Goal: Transaction & Acquisition: Purchase product/service

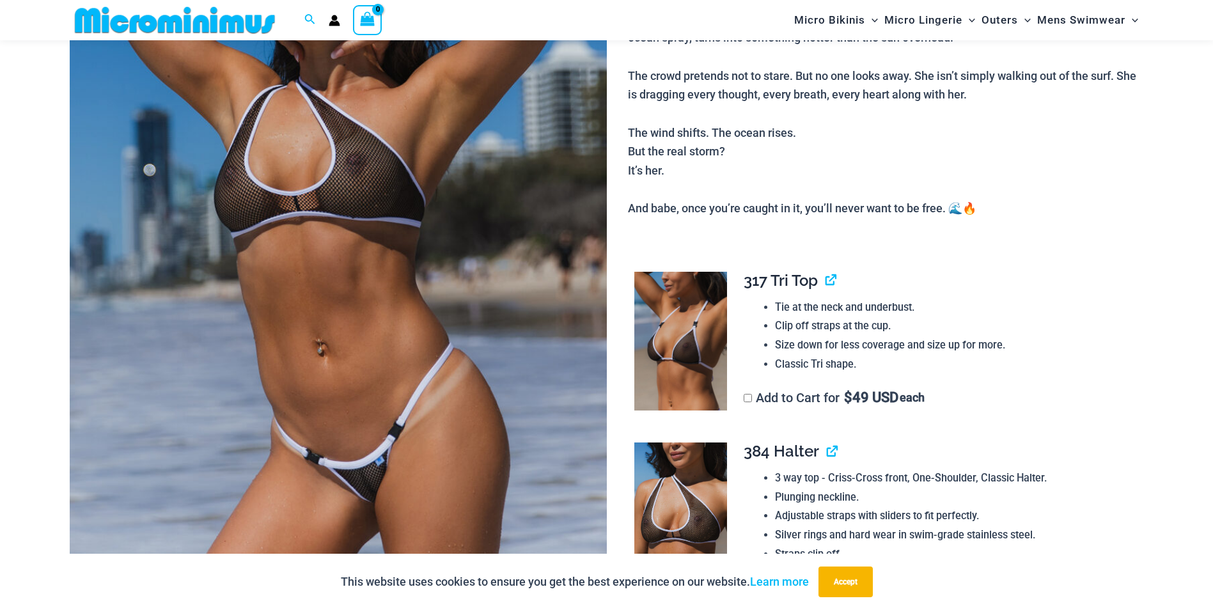
scroll to position [502, 0]
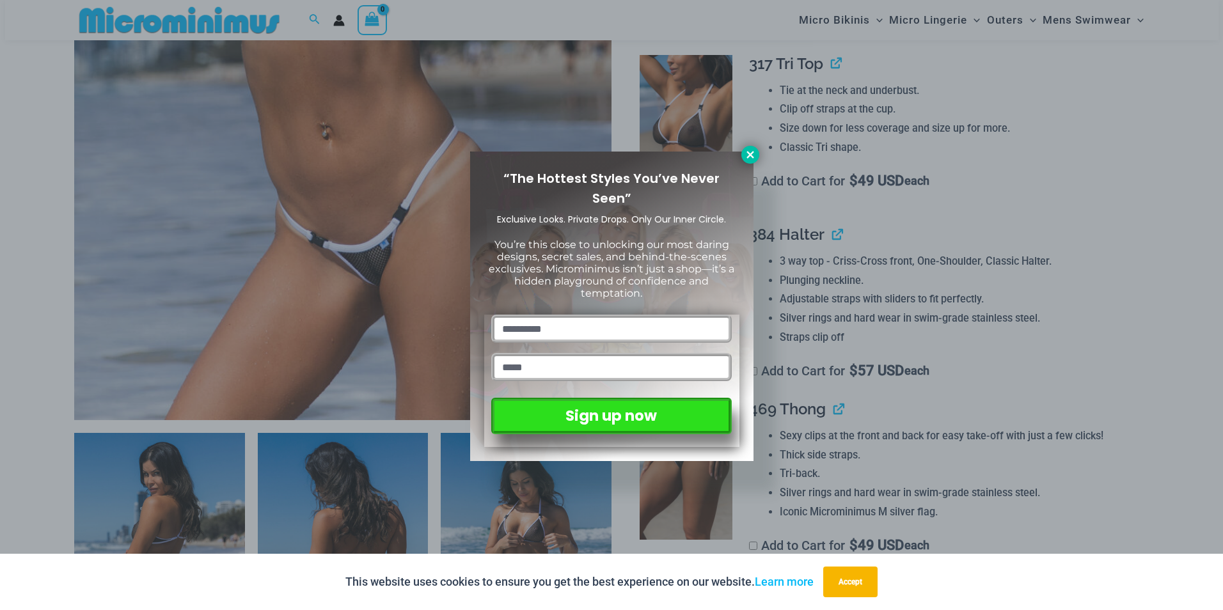
click at [749, 149] on icon at bounding box center [751, 155] width 12 height 12
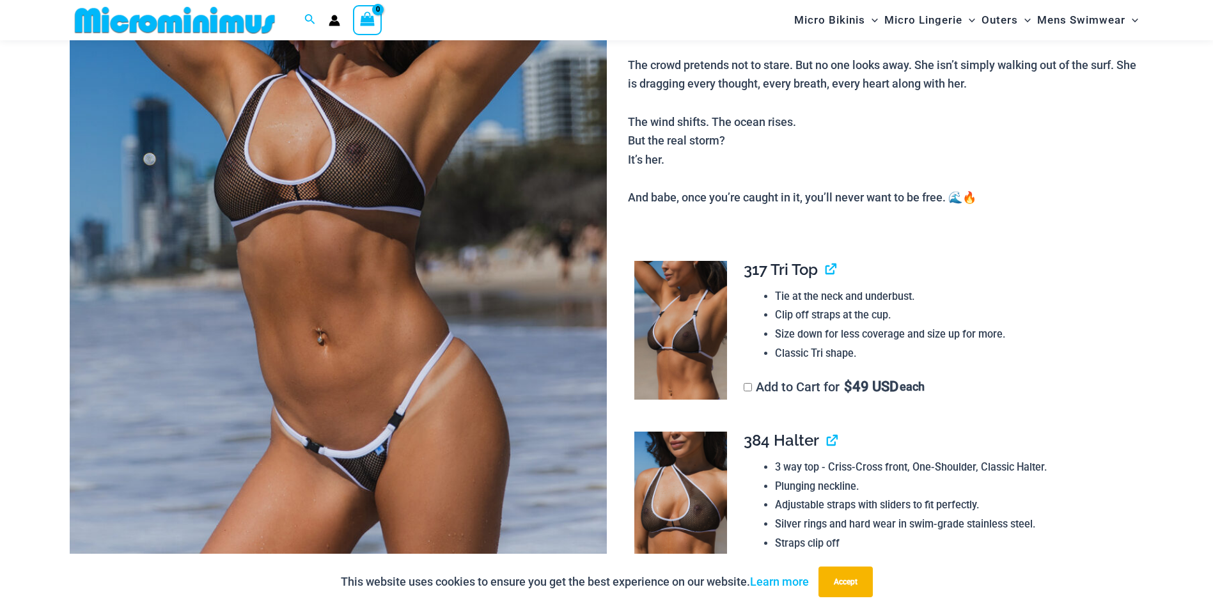
scroll to position [311, 0]
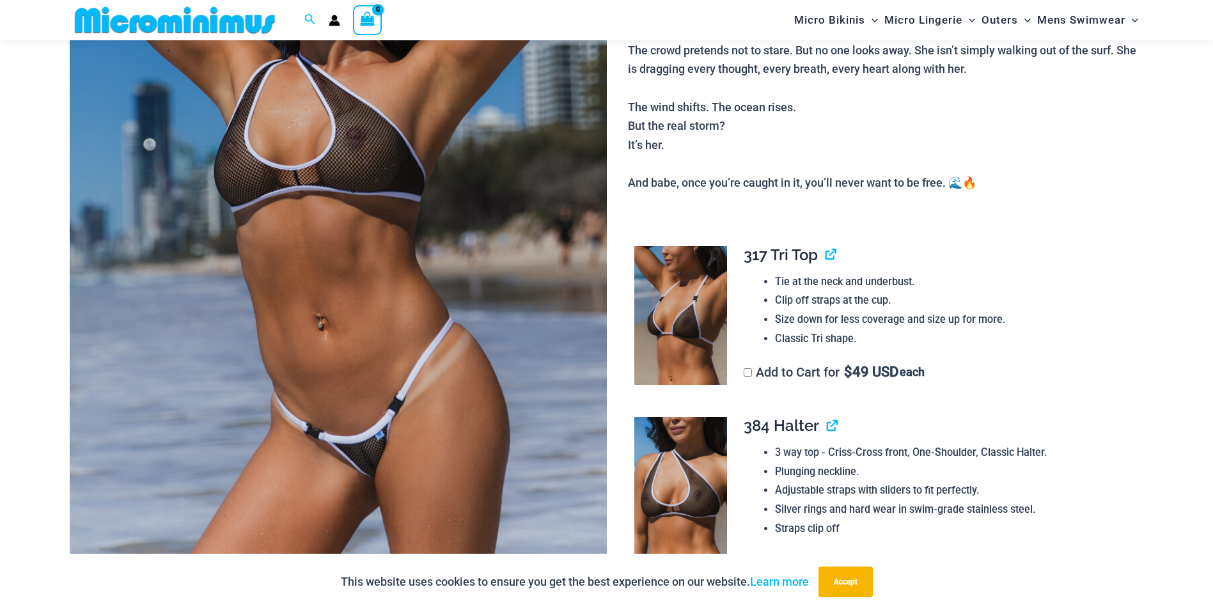
click at [700, 318] on img at bounding box center [681, 315] width 93 height 139
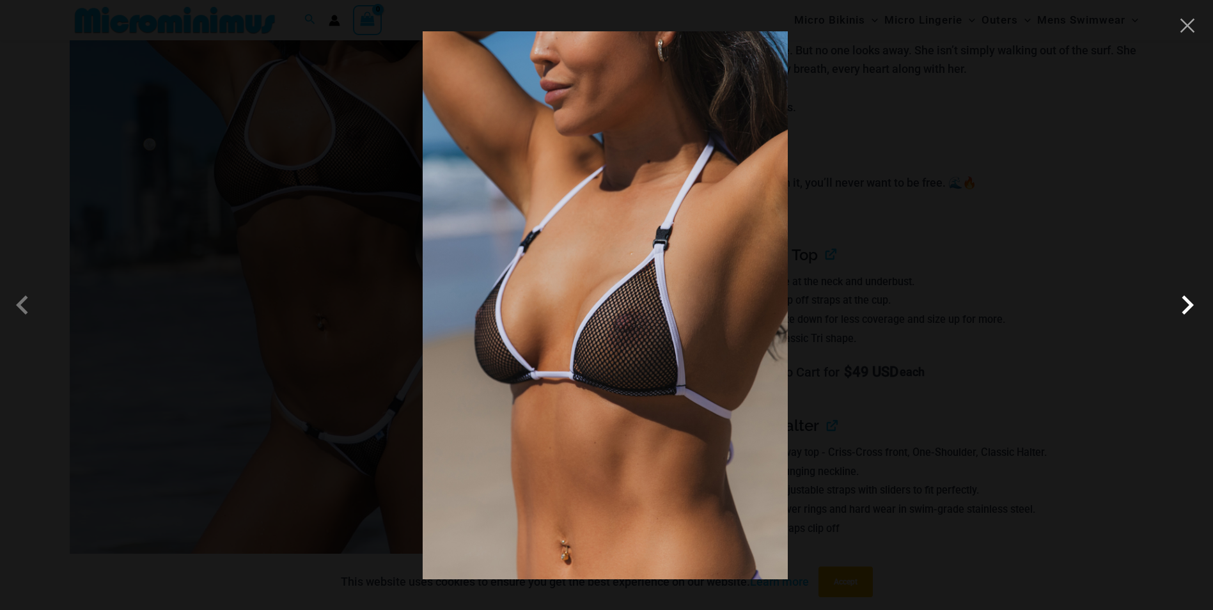
click at [1177, 302] on span at bounding box center [1188, 305] width 38 height 38
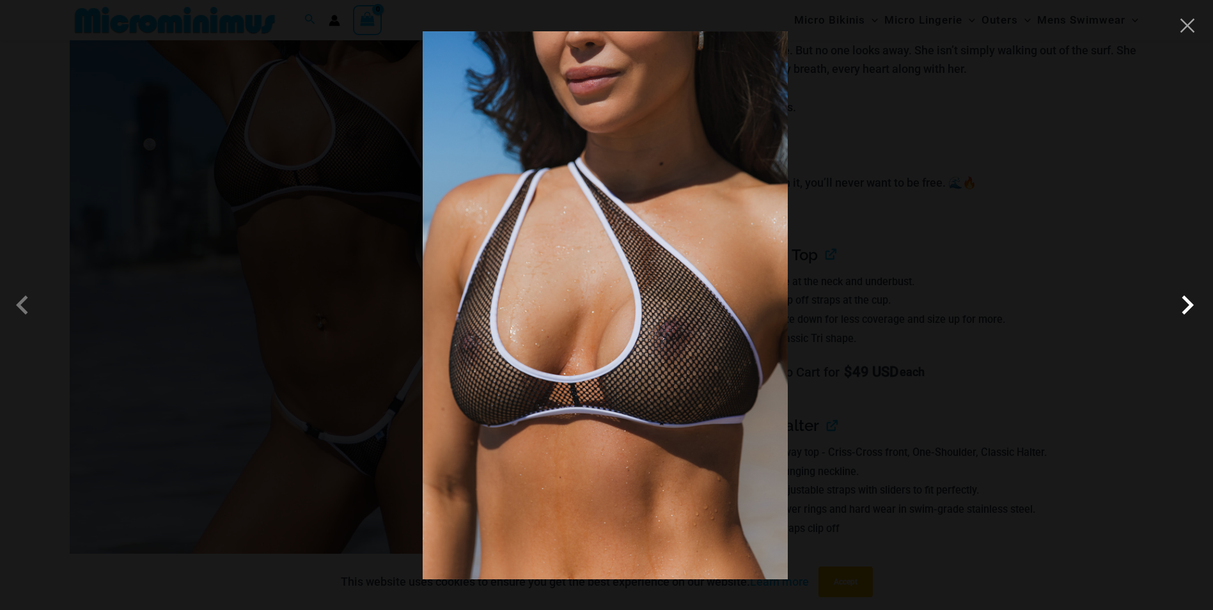
click at [1177, 302] on span at bounding box center [1188, 305] width 38 height 38
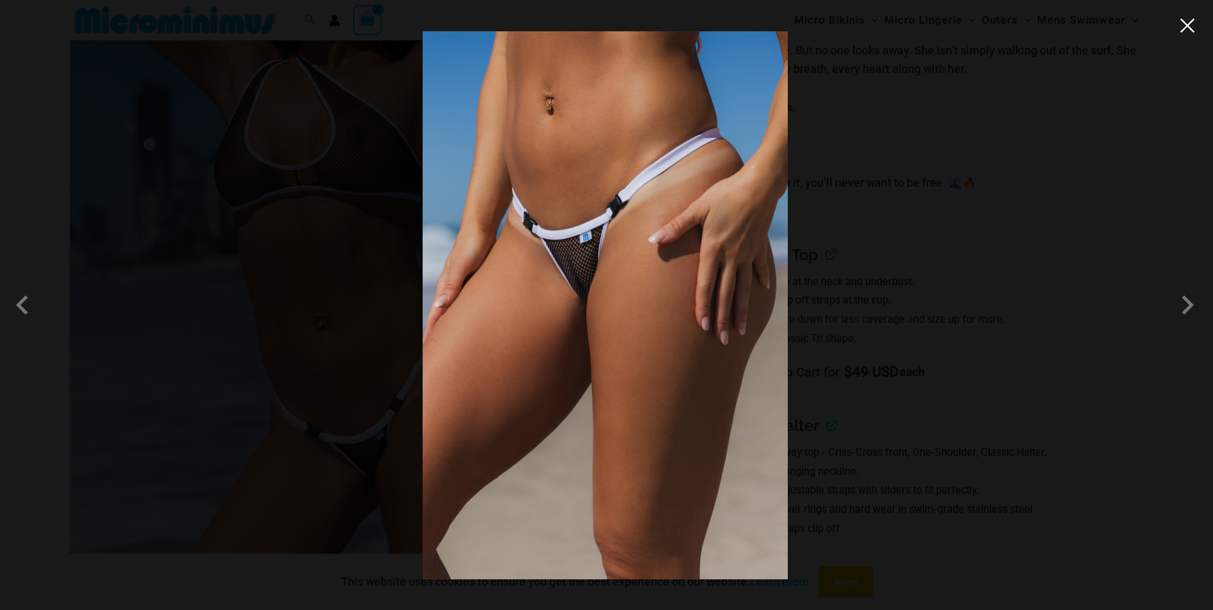
click at [1192, 29] on button "Close" at bounding box center [1187, 25] width 19 height 19
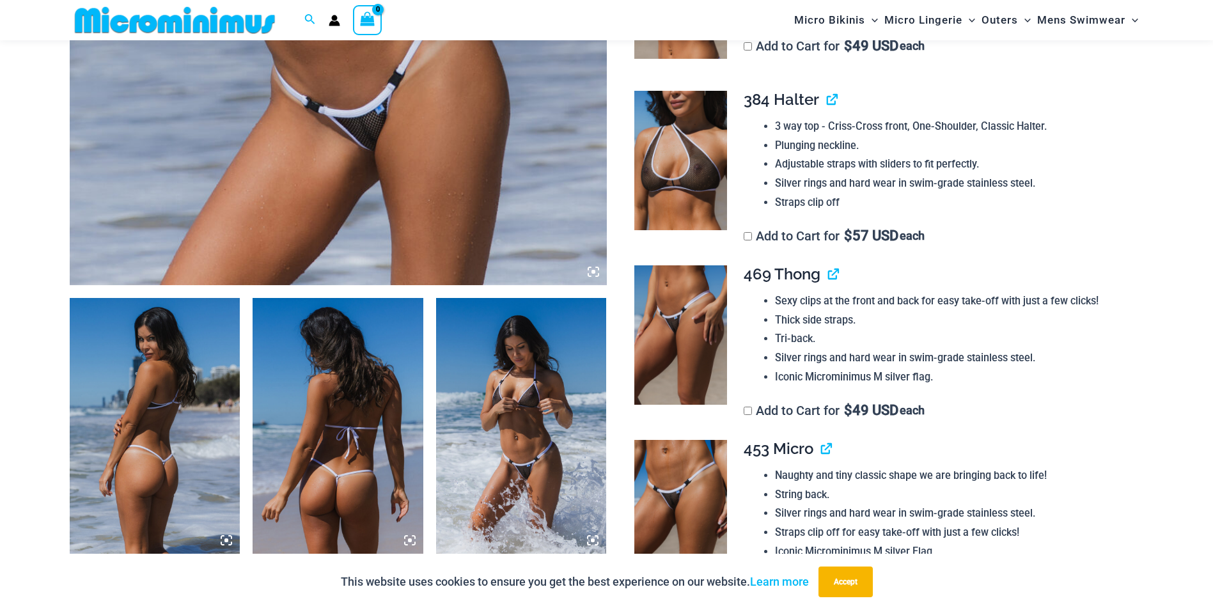
scroll to position [695, 0]
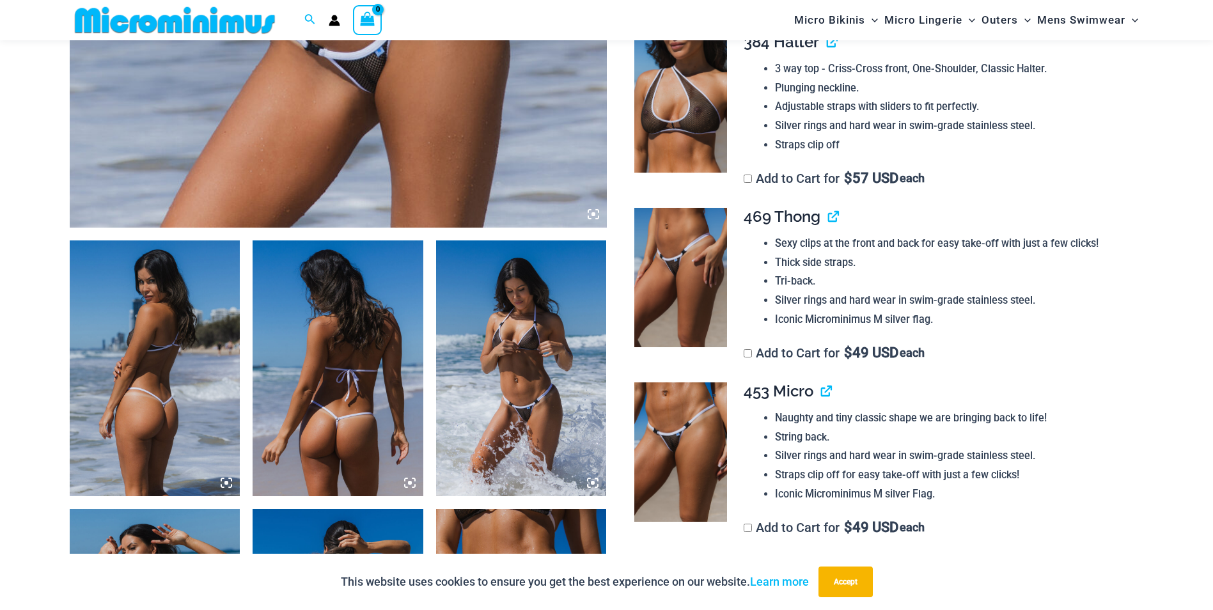
click at [681, 442] on img at bounding box center [681, 452] width 93 height 139
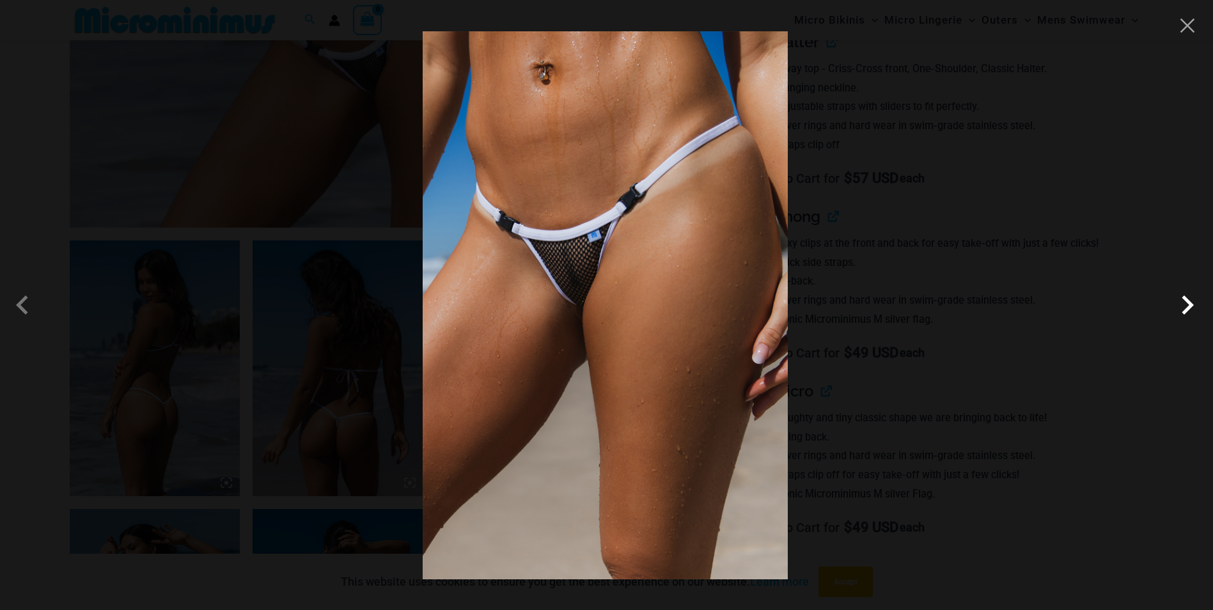
click at [1186, 304] on span at bounding box center [1188, 305] width 38 height 38
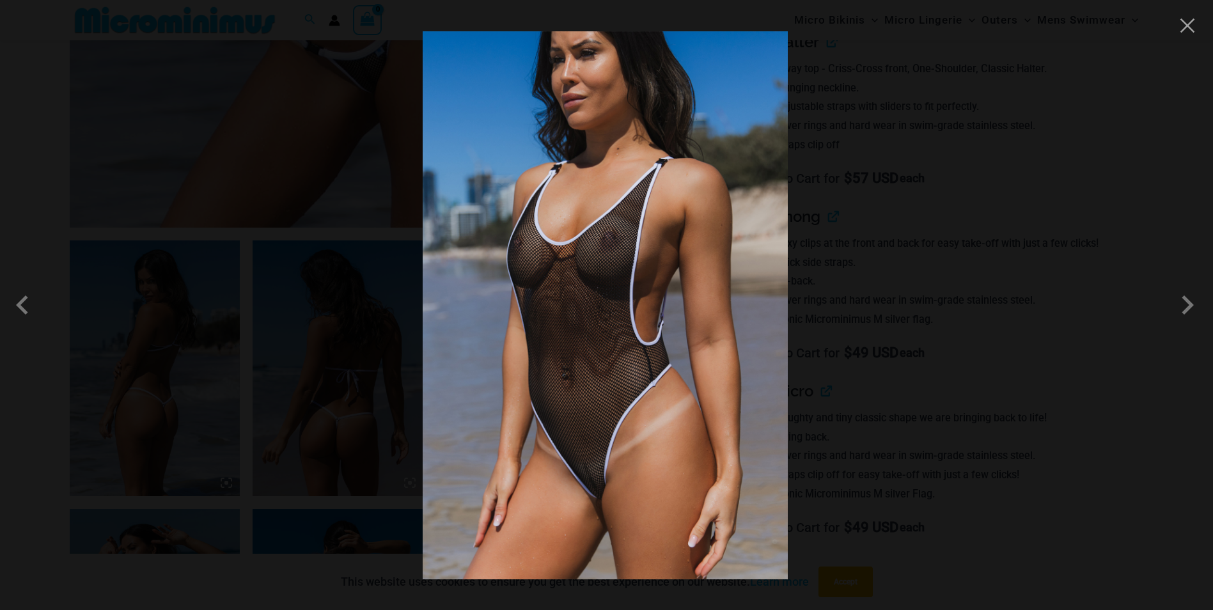
click at [1189, 12] on div at bounding box center [606, 305] width 1213 height 610
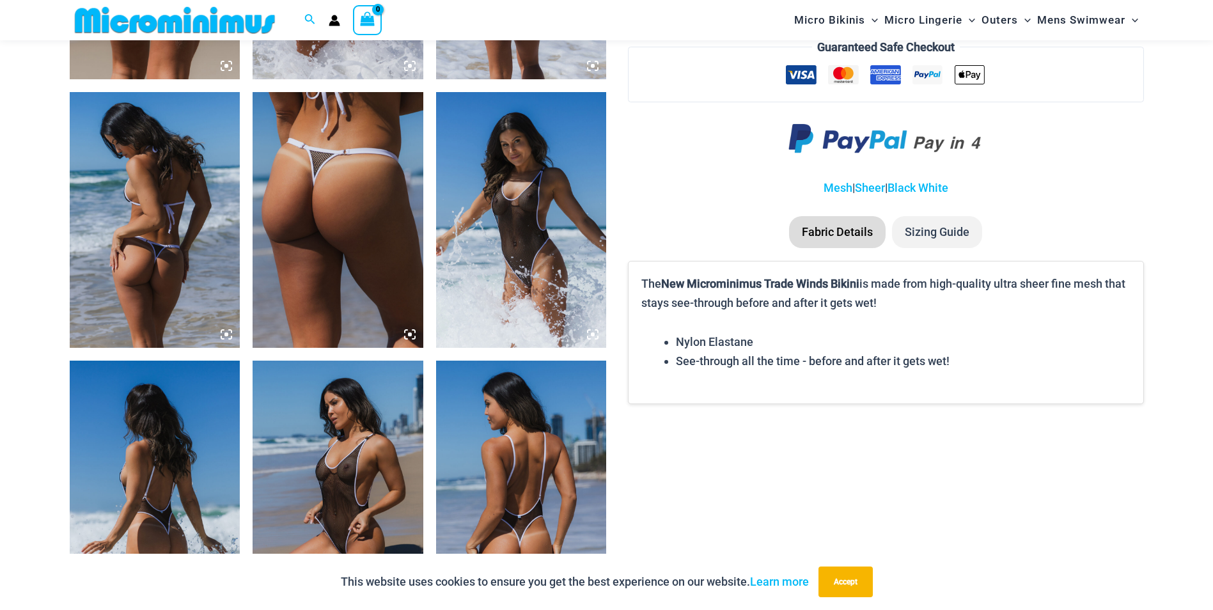
scroll to position [1654, 0]
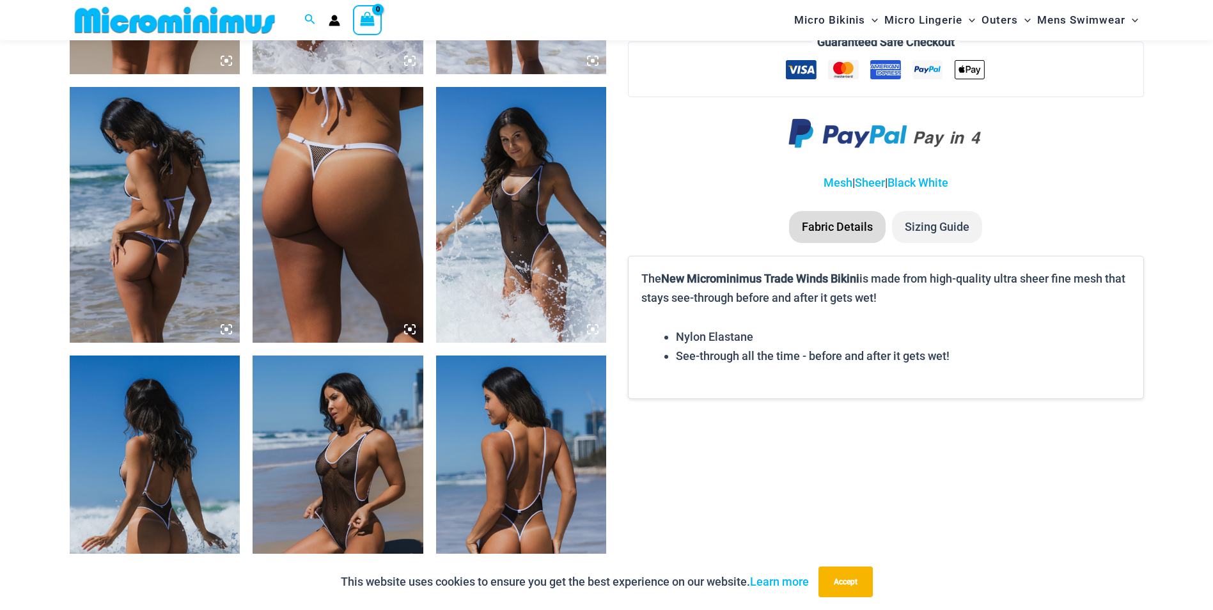
click at [930, 227] on li "Sizing Guide" at bounding box center [937, 227] width 90 height 32
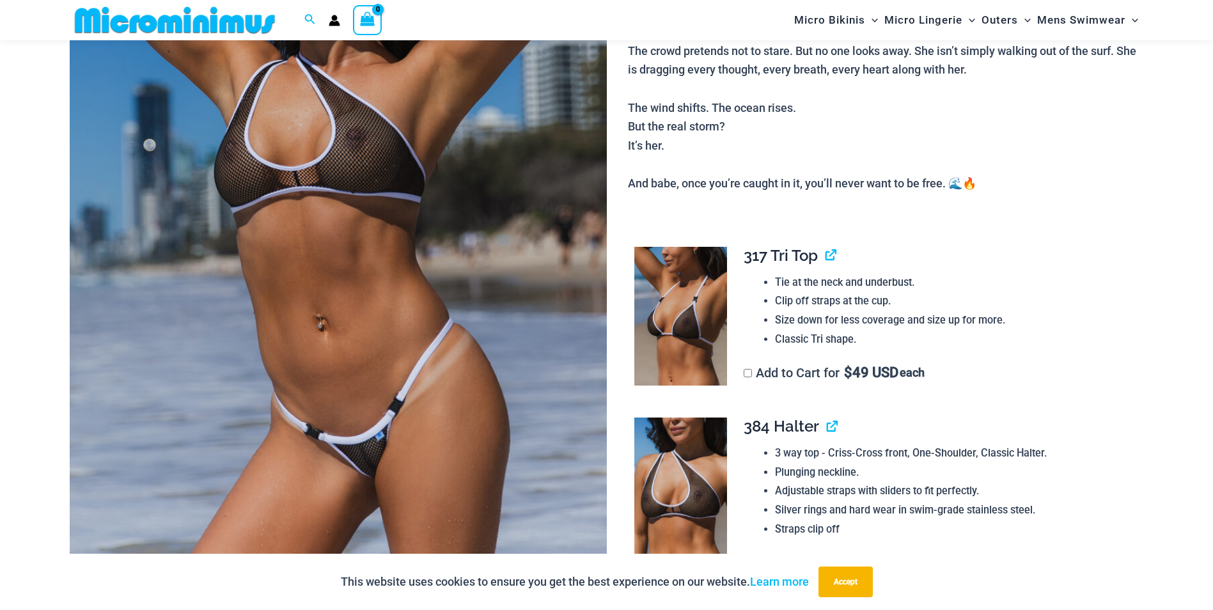
scroll to position [375, 0]
